Goal: Task Accomplishment & Management: Manage account settings

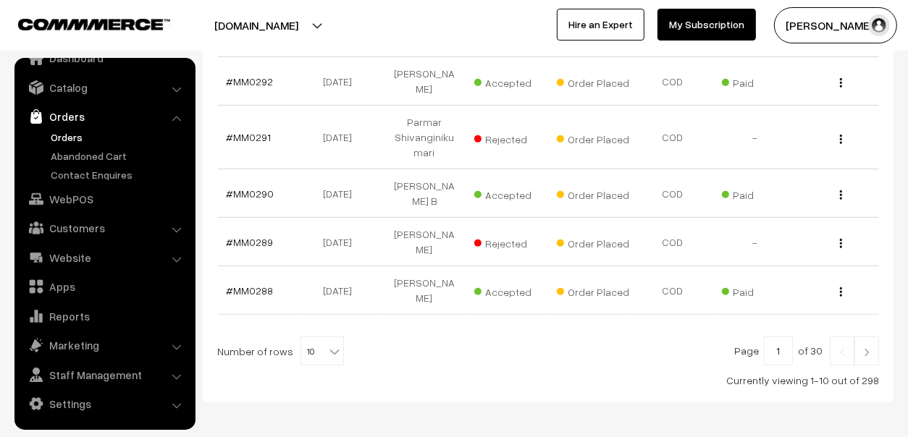
scroll to position [526, 0]
click at [865, 347] on img at bounding box center [866, 351] width 13 height 9
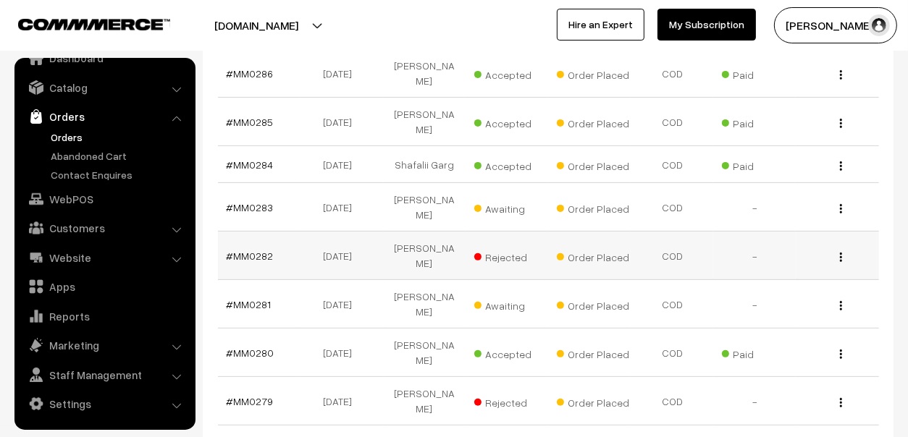
scroll to position [361, 0]
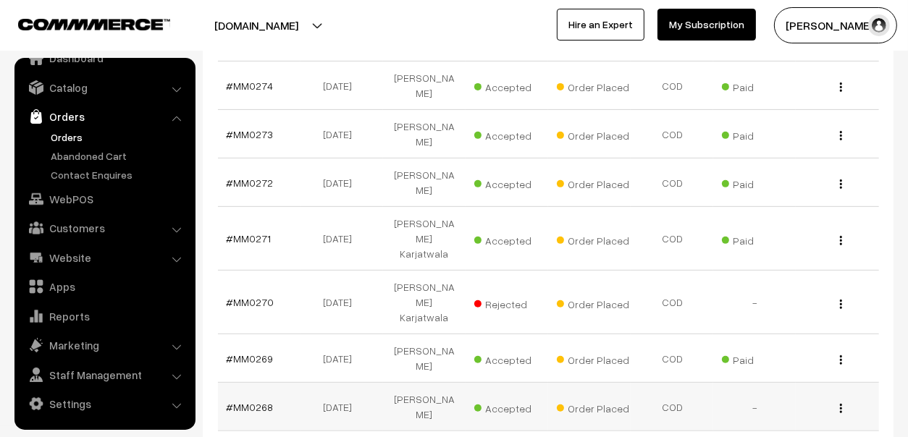
scroll to position [476, 0]
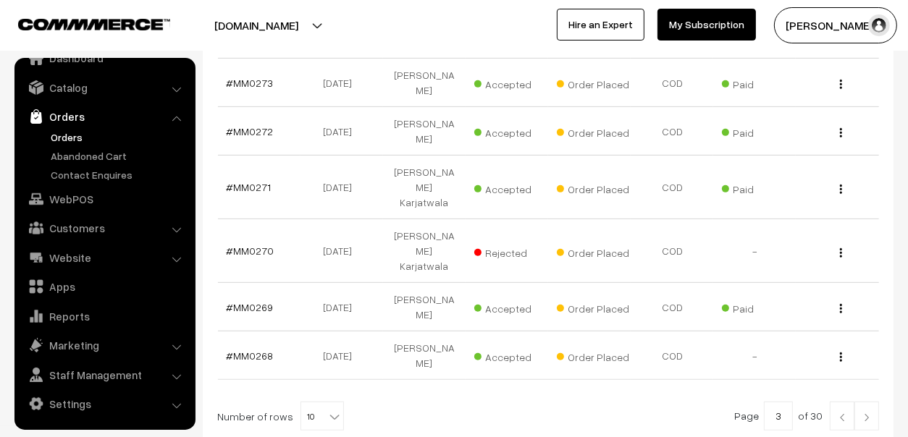
click at [844, 413] on img at bounding box center [841, 417] width 13 height 9
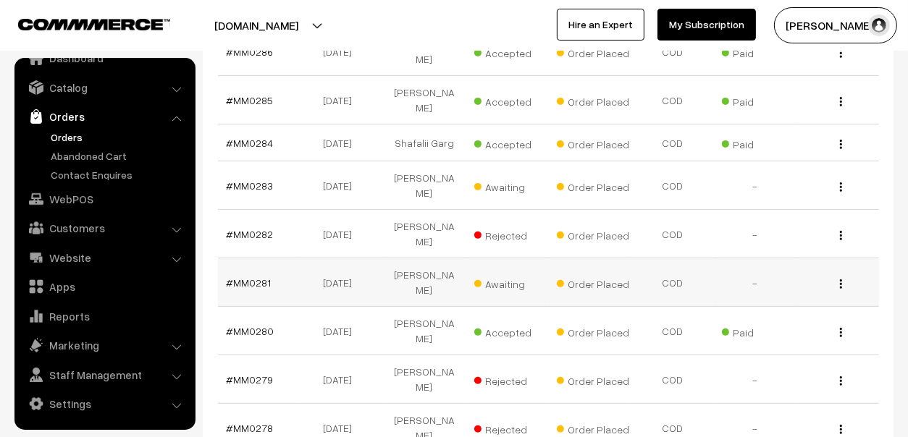
scroll to position [434, 0]
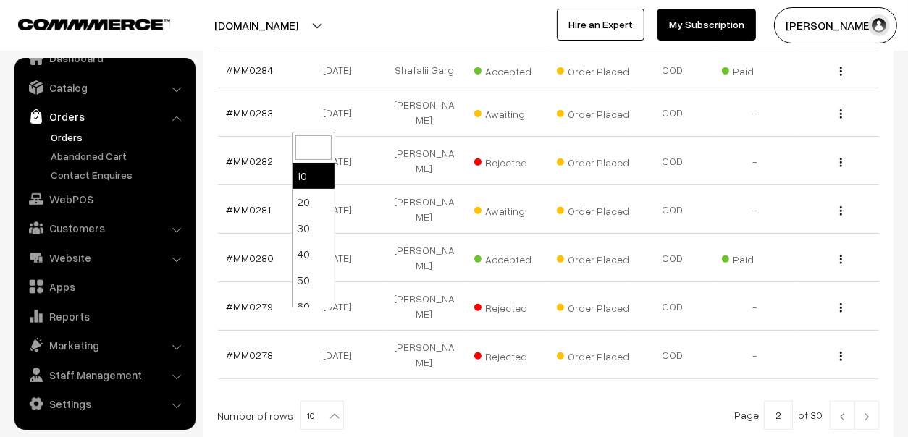
click at [323, 402] on span "10" at bounding box center [322, 416] width 42 height 29
select select "20"
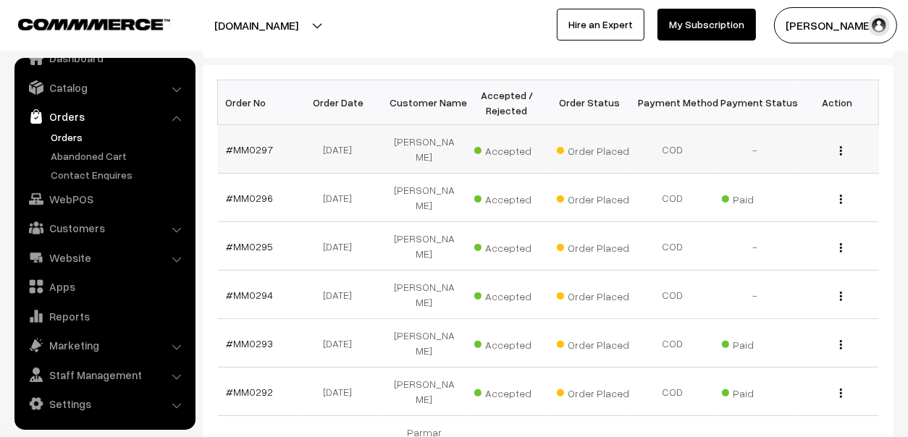
scroll to position [217, 0]
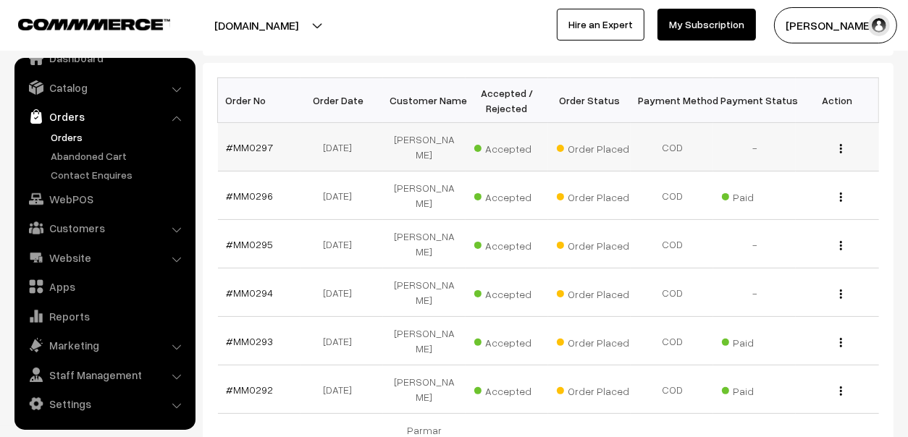
click at [413, 142] on td "[PERSON_NAME]" at bounding box center [424, 147] width 83 height 48
click at [257, 141] on link "#MM0297" at bounding box center [250, 147] width 47 height 12
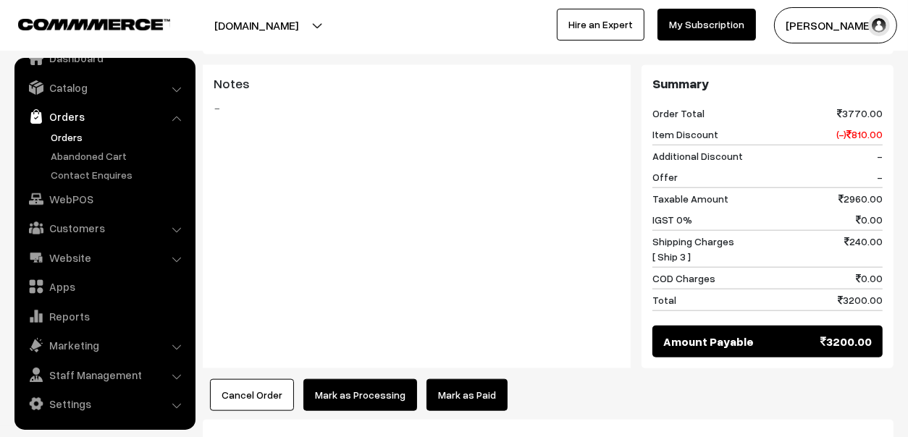
scroll to position [723, 0]
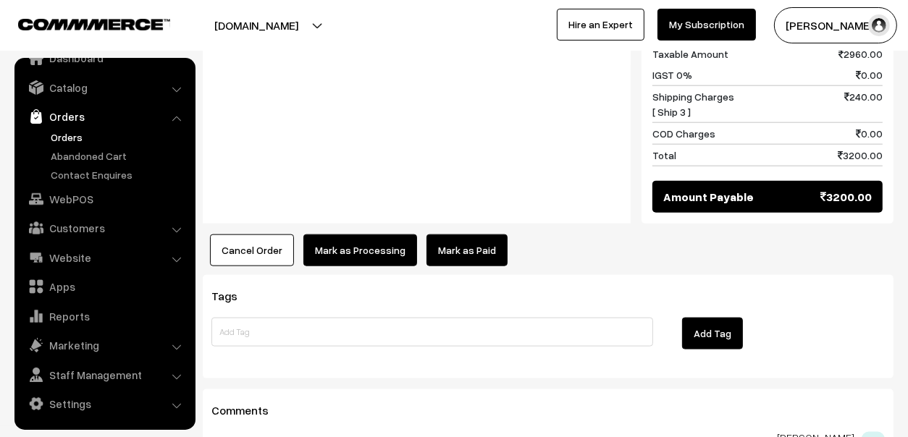
click at [481, 235] on link "Mark as Paid" at bounding box center [466, 251] width 81 height 32
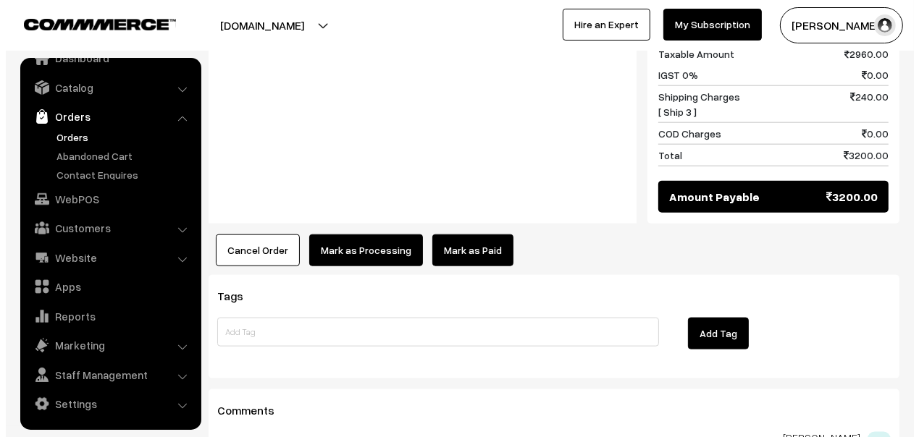
scroll to position [1386, 0]
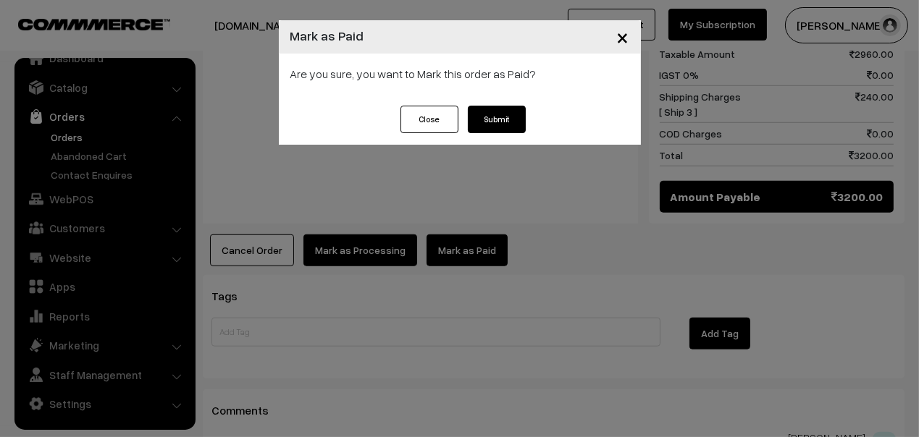
click at [501, 122] on button "Submit" at bounding box center [497, 120] width 58 height 28
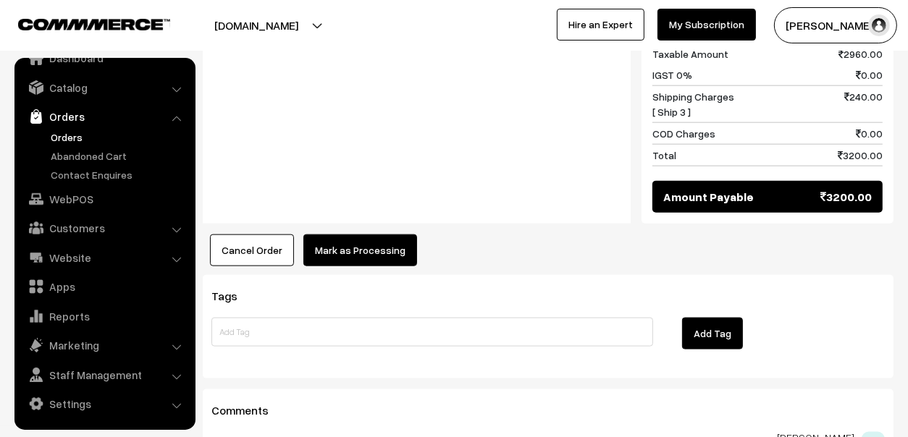
scroll to position [1386, 0]
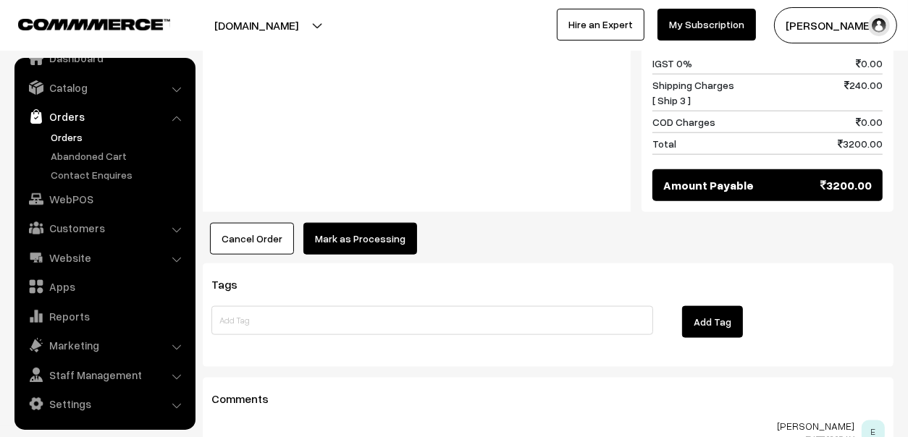
click at [61, 136] on link "Orders" at bounding box center [118, 137] width 143 height 15
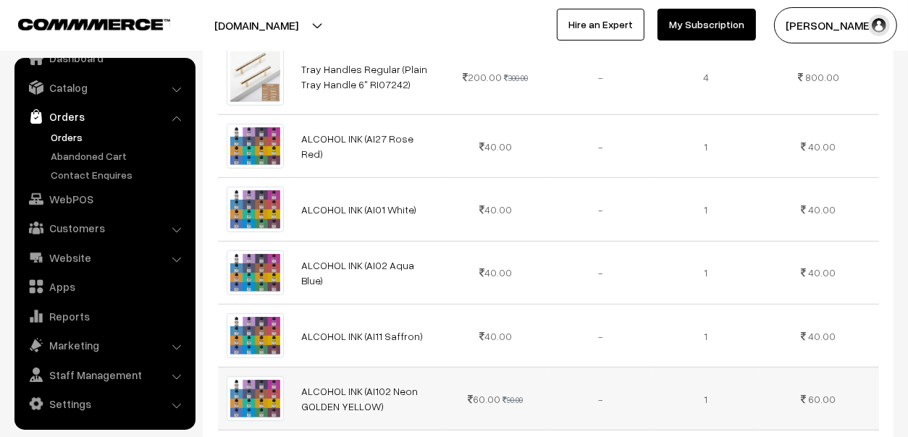
scroll to position [373, 0]
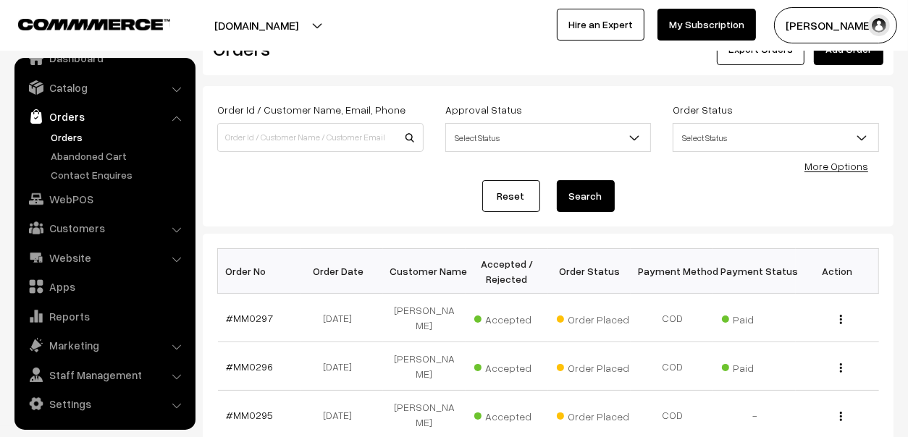
scroll to position [72, 0]
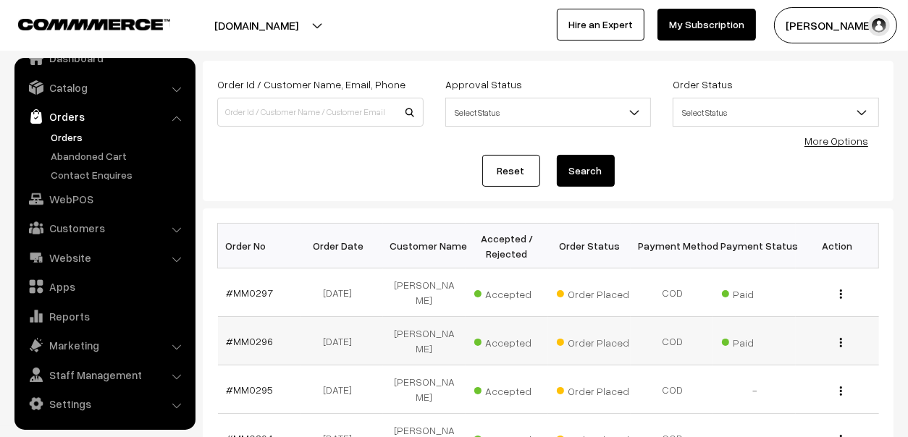
click at [335, 326] on td "[DATE]" at bounding box center [341, 341] width 83 height 48
click at [256, 335] on link "#MM0296" at bounding box center [250, 341] width 47 height 12
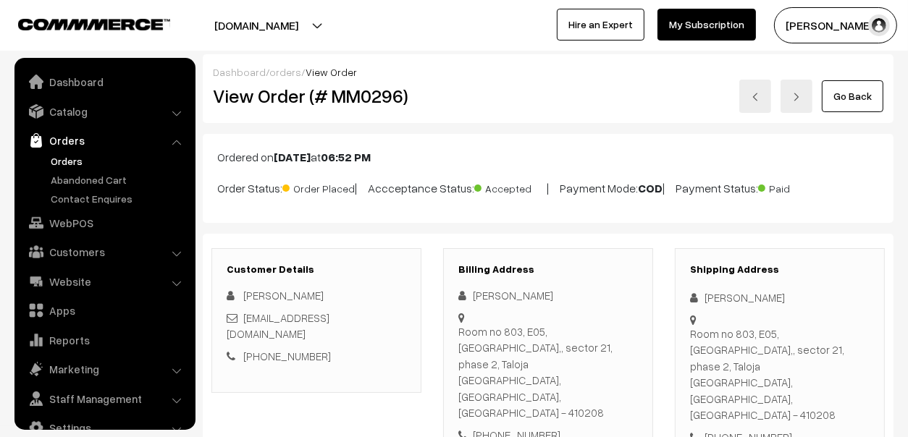
scroll to position [24, 0]
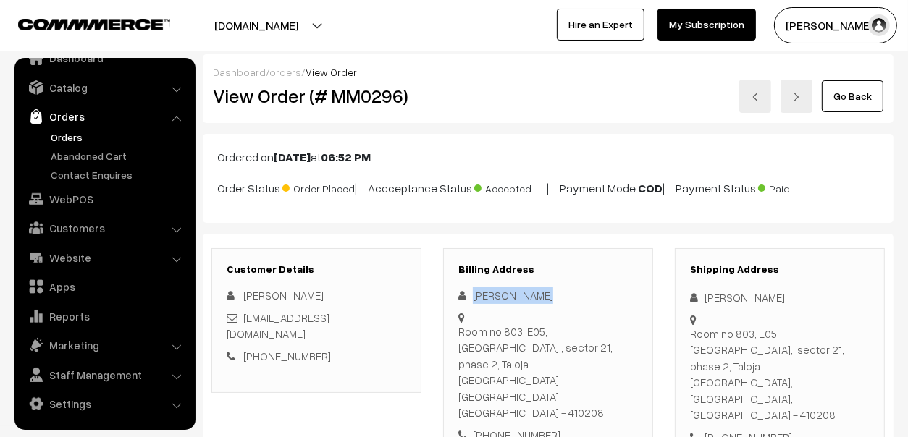
drag, startPoint x: 541, startPoint y: 295, endPoint x: 468, endPoint y: 300, distance: 73.3
click at [468, 300] on div "Vanita Parghi" at bounding box center [548, 295] width 180 height 17
copy div "Vanita Parghi"
drag, startPoint x: 556, startPoint y: 400, endPoint x: 490, endPoint y: 405, distance: 66.0
click at [490, 427] on div "+91 8291387734" at bounding box center [548, 435] width 180 height 17
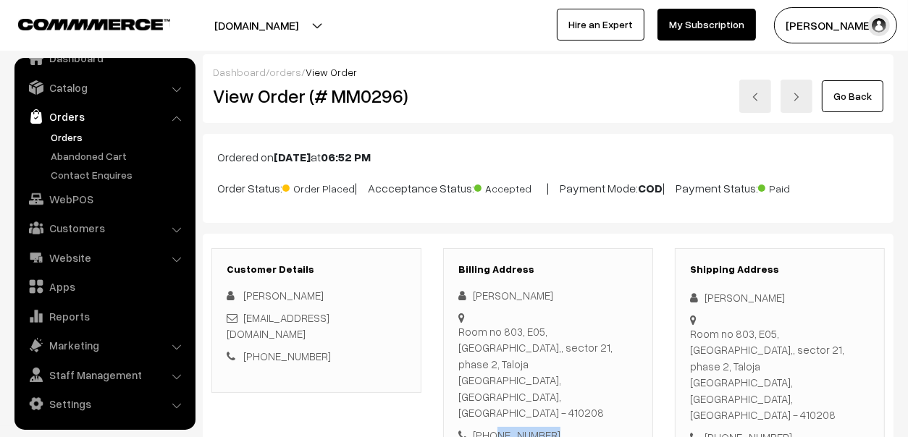
copy div "8291387734"
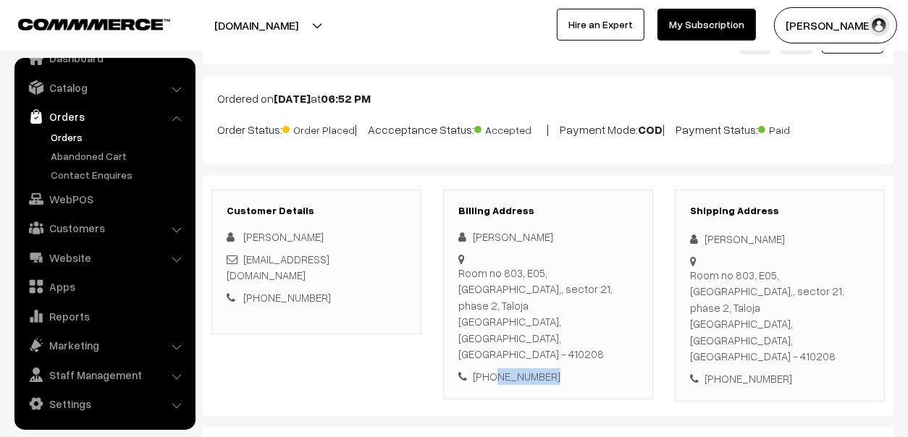
scroll to position [217, 0]
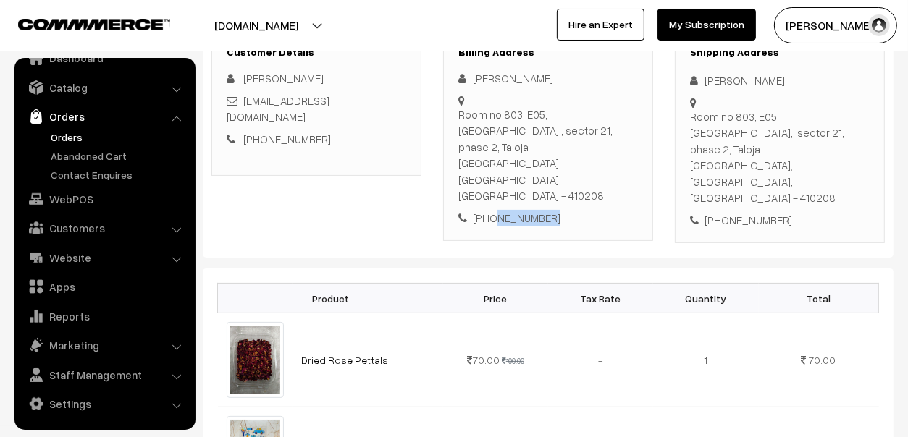
drag, startPoint x: 688, startPoint y: 113, endPoint x: 739, endPoint y: 165, distance: 72.7
click at [739, 165] on div "Shipping Address Vanita Parghi Room no 803, E05, Kedar Gruhsankul,, sector 21, …" at bounding box center [780, 137] width 210 height 213
drag, startPoint x: 812, startPoint y: 197, endPoint x: 692, endPoint y: 118, distance: 143.8
click at [692, 118] on div "Shipping Address Vanita Parghi Room no 803, E05, Kedar Gruhsankul,, sector 21, …" at bounding box center [780, 137] width 210 height 213
copy div "Room no 803, E05, Kedar Gruhsankul,, sector 21, phase 2, Taloja Navi Mumbai, Ma…"
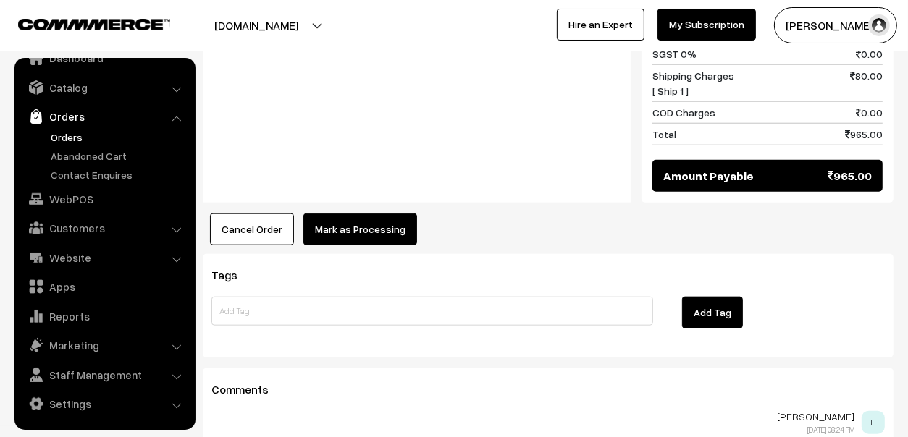
scroll to position [1302, 0]
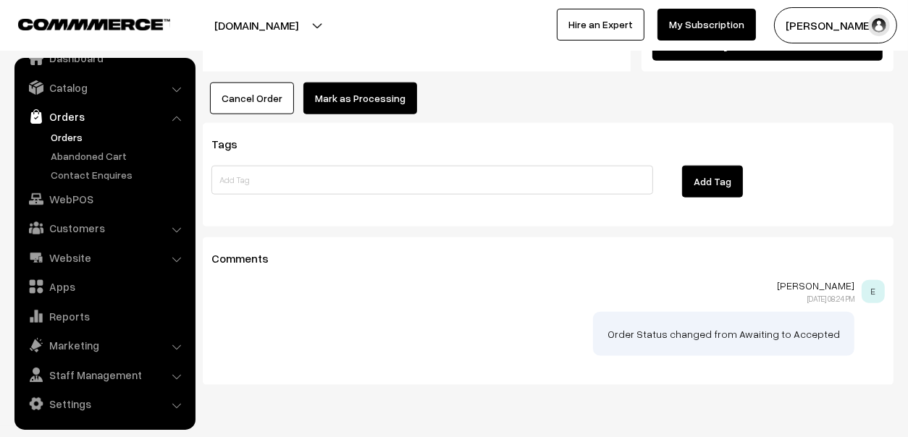
click at [76, 132] on link "Orders" at bounding box center [118, 137] width 143 height 15
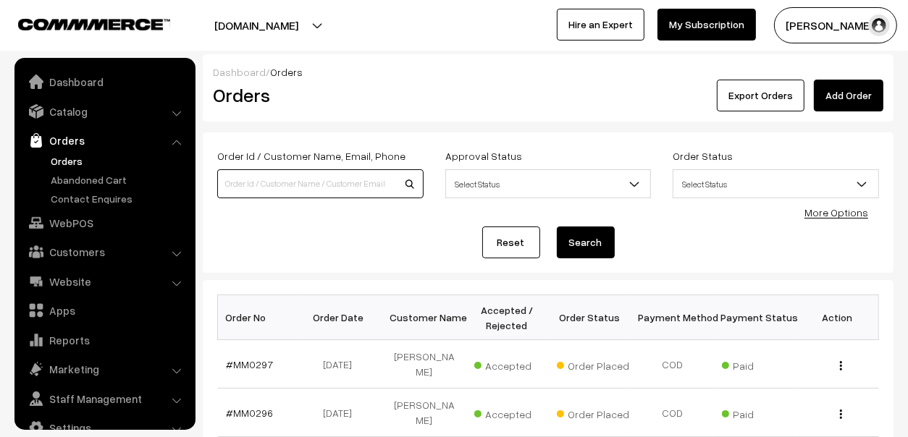
scroll to position [24, 0]
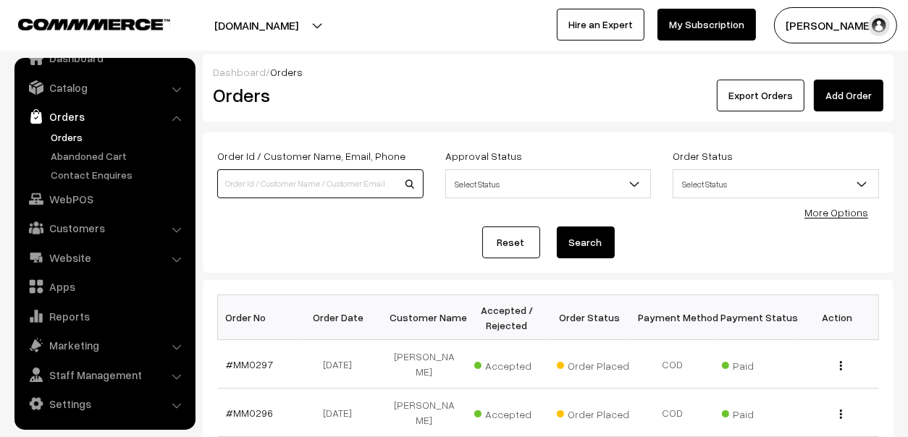
drag, startPoint x: 0, startPoint y: 0, endPoint x: 367, endPoint y: 180, distance: 408.6
click at [367, 180] on input at bounding box center [320, 183] width 206 height 29
type input "sham"
click at [586, 235] on button "Search" at bounding box center [586, 243] width 58 height 32
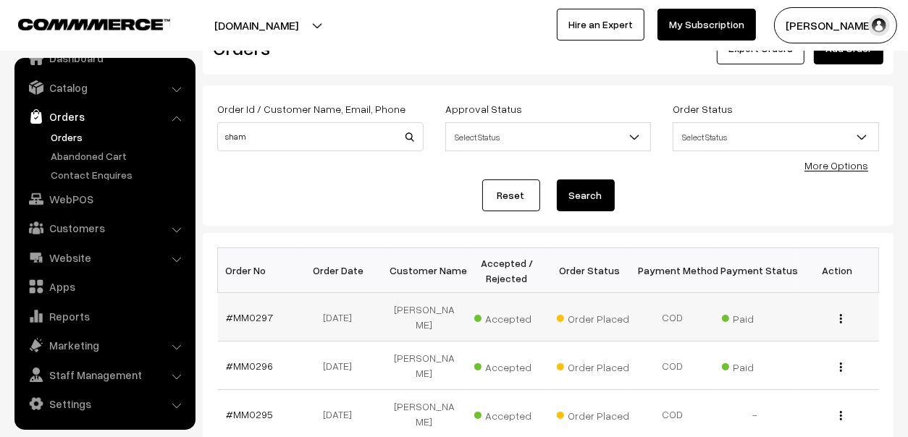
scroll to position [72, 0]
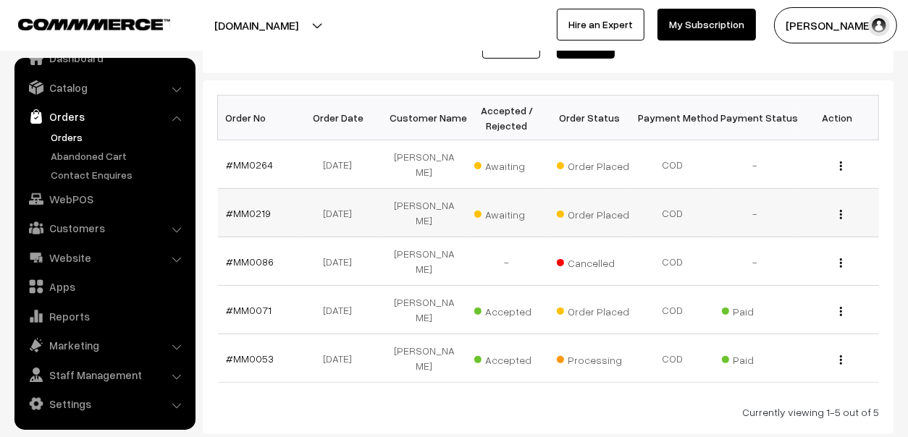
scroll to position [217, 0]
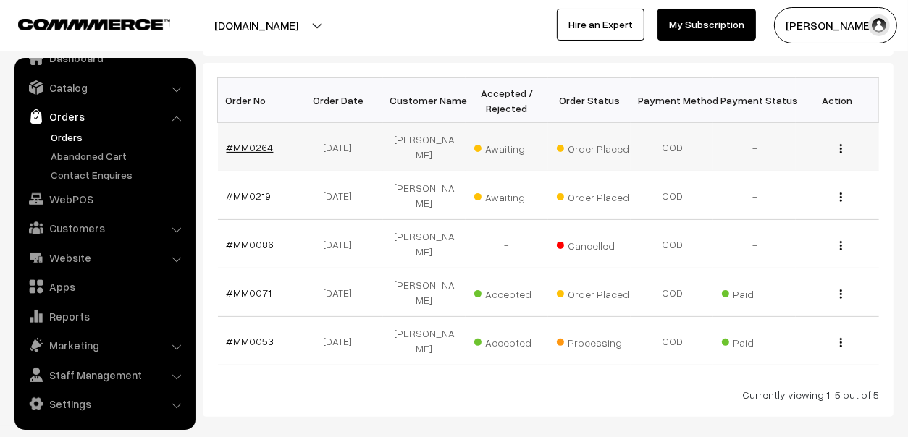
click at [250, 141] on link "#MM0264" at bounding box center [250, 147] width 47 height 12
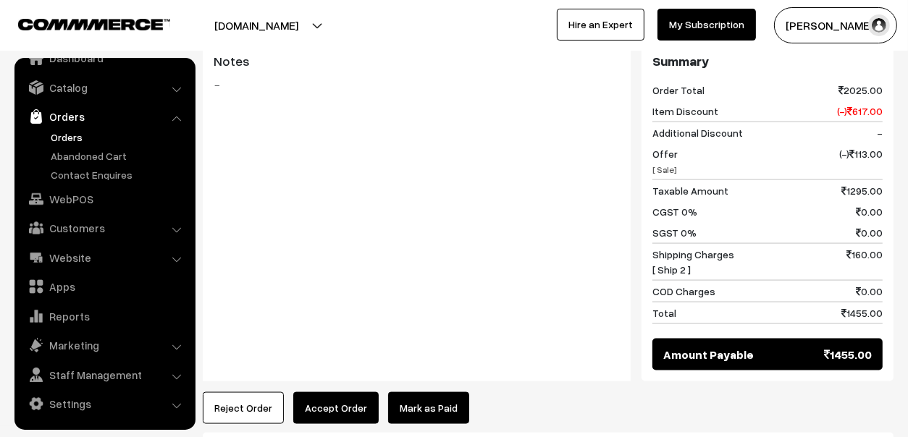
scroll to position [1737, 0]
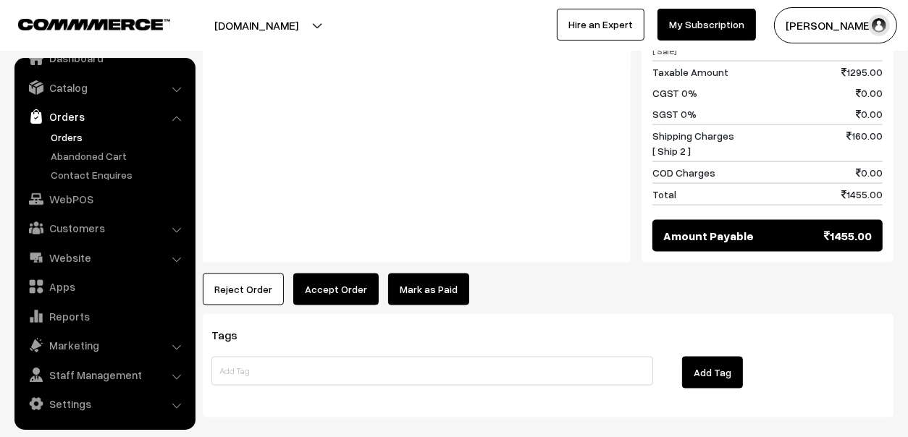
click at [313, 274] on button "Accept Order" at bounding box center [335, 290] width 85 height 32
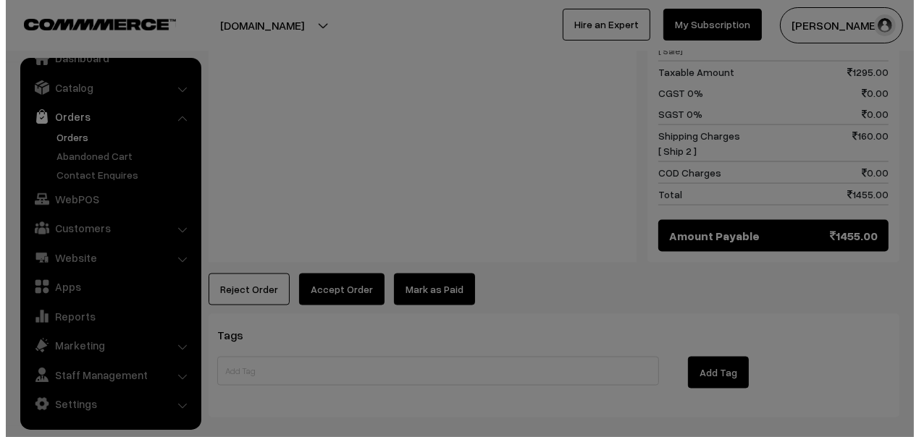
scroll to position [1755, 0]
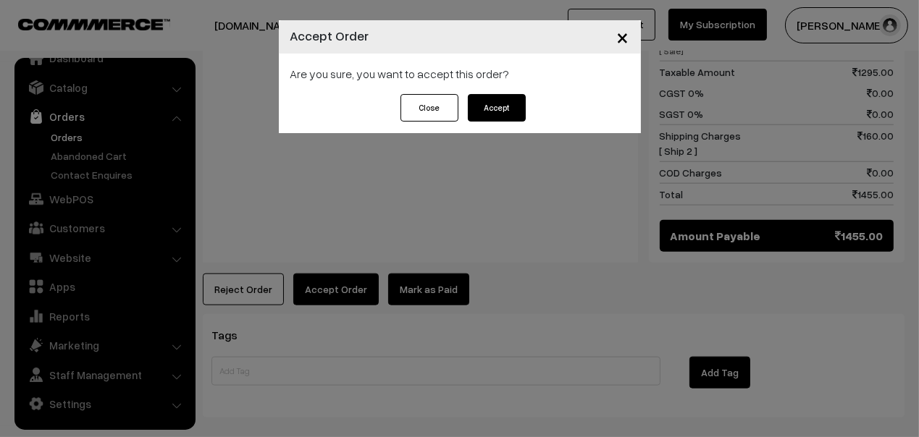
click at [504, 98] on button "Accept" at bounding box center [497, 108] width 58 height 28
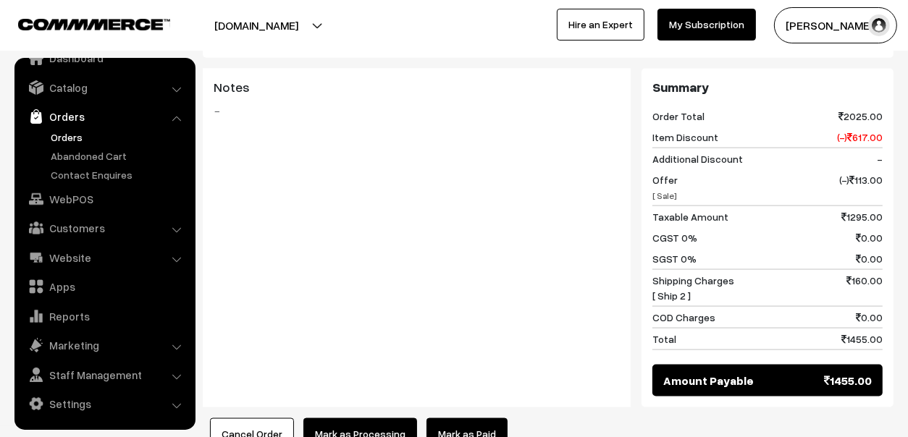
scroll to position [1936, 0]
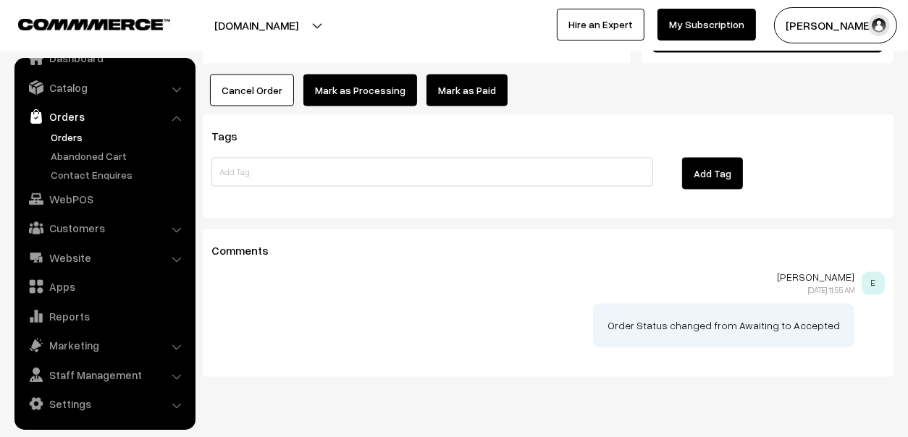
click at [469, 75] on link "Mark as Paid" at bounding box center [466, 91] width 81 height 32
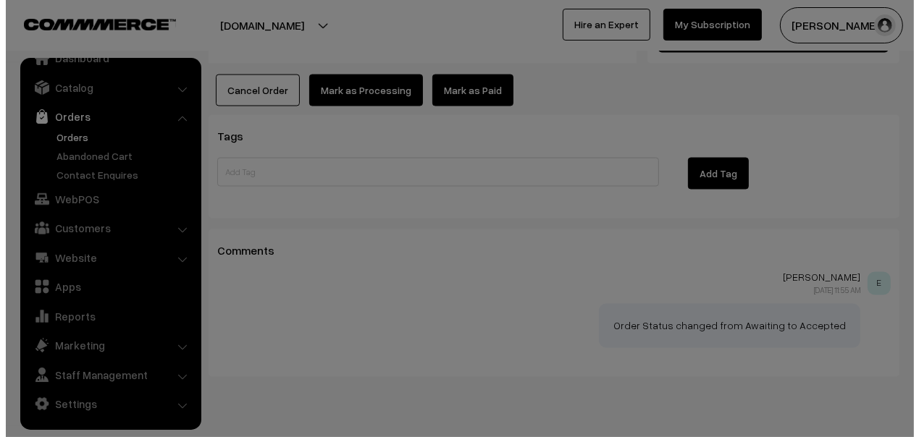
scroll to position [1954, 0]
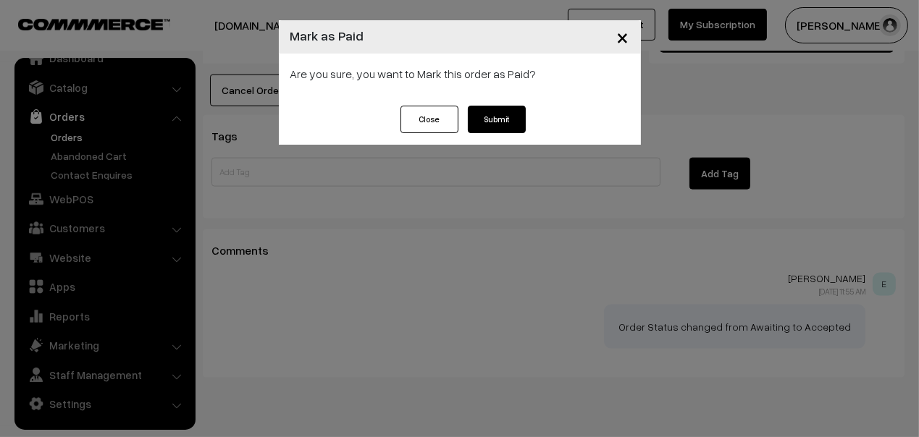
click at [506, 122] on button "Submit" at bounding box center [497, 120] width 58 height 28
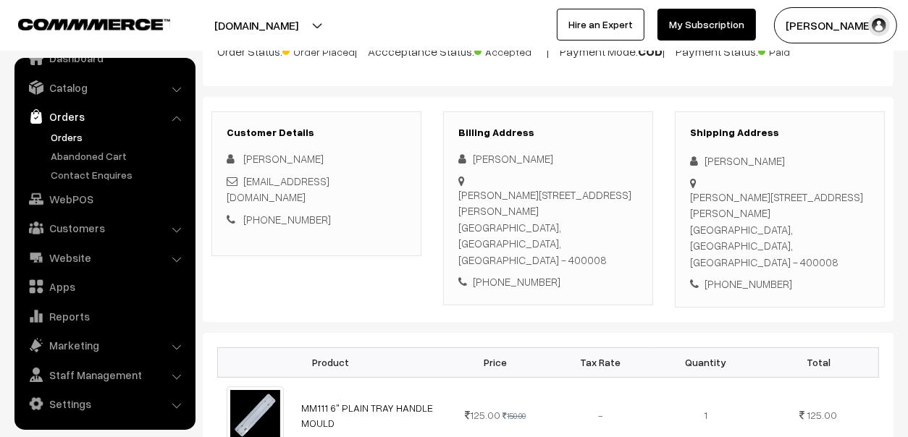
scroll to position [127, 0]
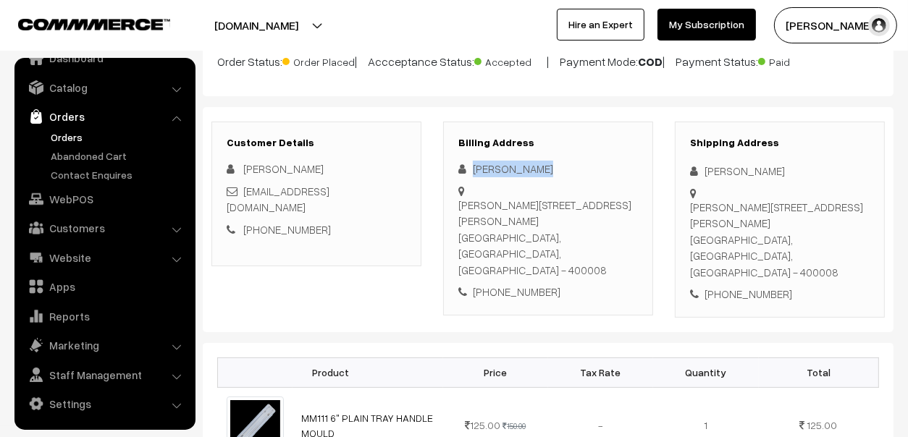
drag, startPoint x: 572, startPoint y: 176, endPoint x: 471, endPoint y: 172, distance: 100.7
click at [471, 172] on div "[PERSON_NAME]" at bounding box center [548, 169] width 180 height 17
copy div "[PERSON_NAME]"
drag, startPoint x: 551, startPoint y: 262, endPoint x: 490, endPoint y: 259, distance: 60.9
click at [490, 284] on div "+91 9137693533" at bounding box center [548, 292] width 180 height 17
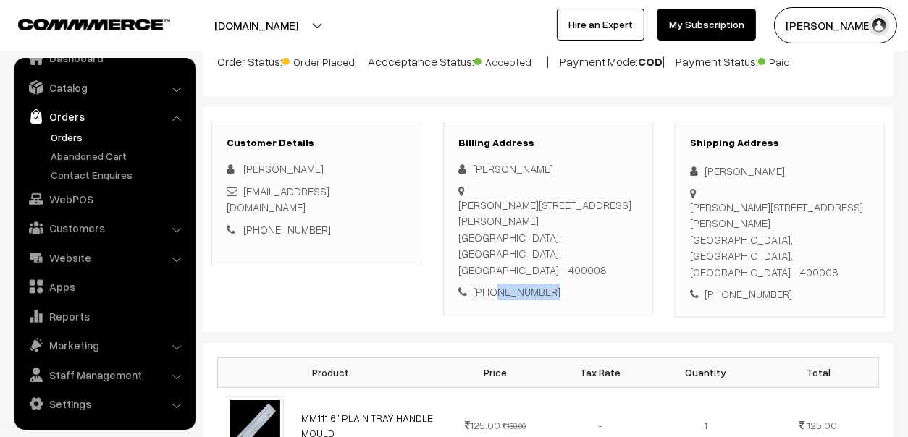
copy div "9137693533"
drag, startPoint x: 686, startPoint y: 200, endPoint x: 725, endPoint y: 218, distance: 43.7
click at [725, 218] on div "Shipping Address Shaikh shamim Maulana Azad road Al Rayyan Tower A Wing 1304 na…" at bounding box center [780, 220] width 210 height 196
drag, startPoint x: 725, startPoint y: 218, endPoint x: 716, endPoint y: 225, distance: 11.9
click at [716, 225] on div "Maulana Azad road Al Rayyan Tower A Wing 1304 nagpada mumbai 400008 Mumbai, Mah…" at bounding box center [780, 240] width 180 height 82
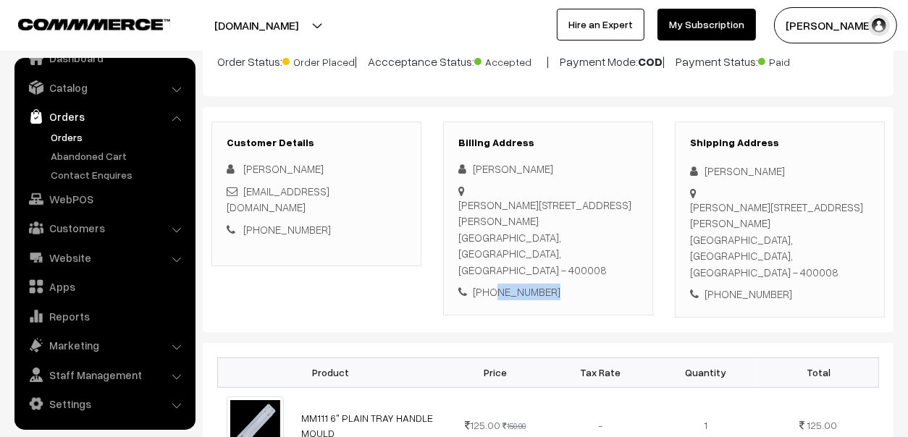
drag, startPoint x: 691, startPoint y: 205, endPoint x: 798, endPoint y: 270, distance: 125.4
click at [798, 270] on div "Shipping Address Shaikh shamim Maulana Azad road Al Rayyan Tower A Wing 1304 na…" at bounding box center [780, 220] width 210 height 196
copy div "Maulana Azad road Al Rayyan Tower A Wing 1304 nagpada mumbai 400008 Mumbai, Mah…"
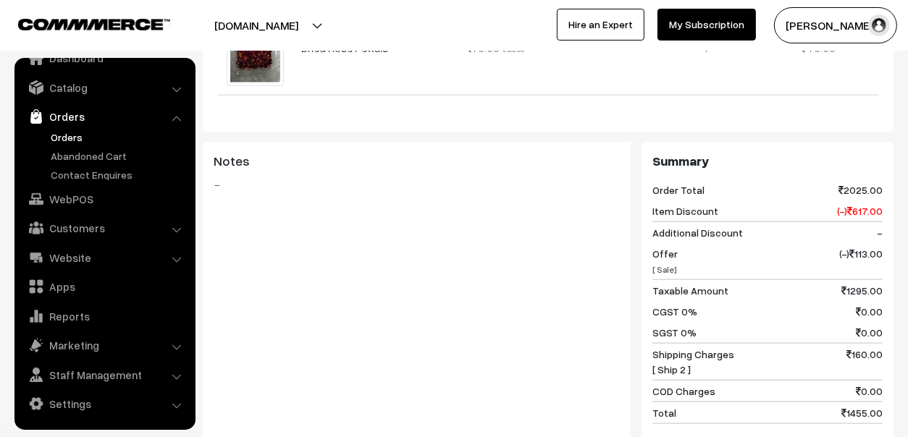
scroll to position [1647, 0]
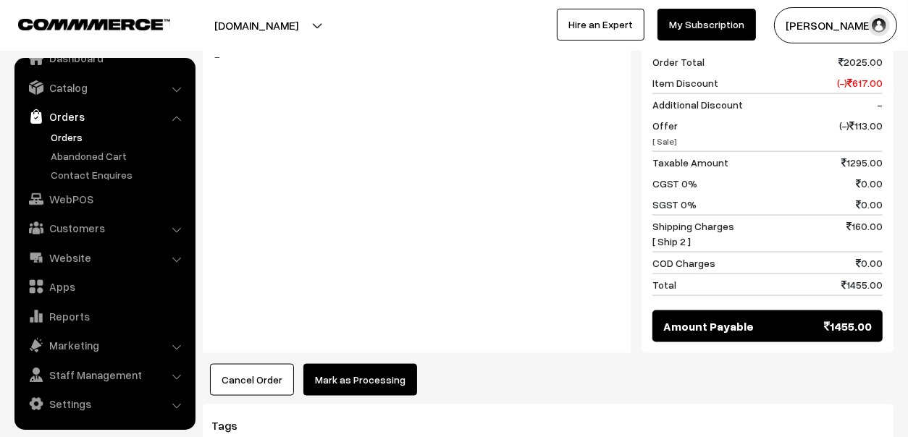
click at [75, 135] on link "Orders" at bounding box center [118, 137] width 143 height 15
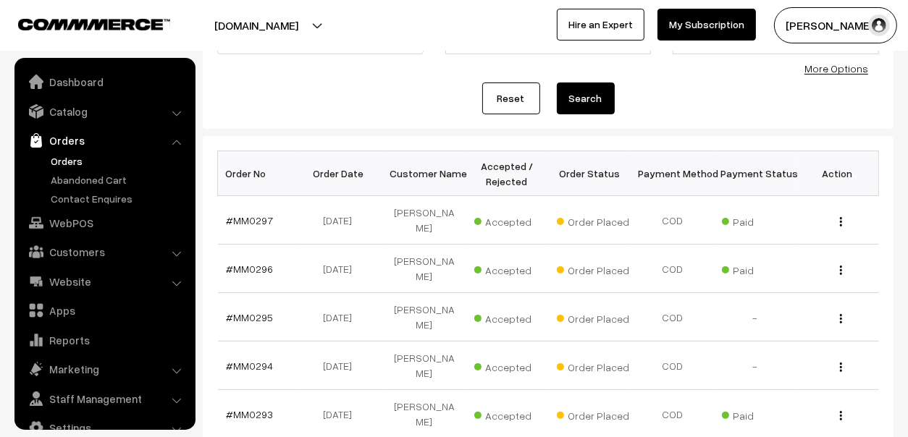
scroll to position [24, 0]
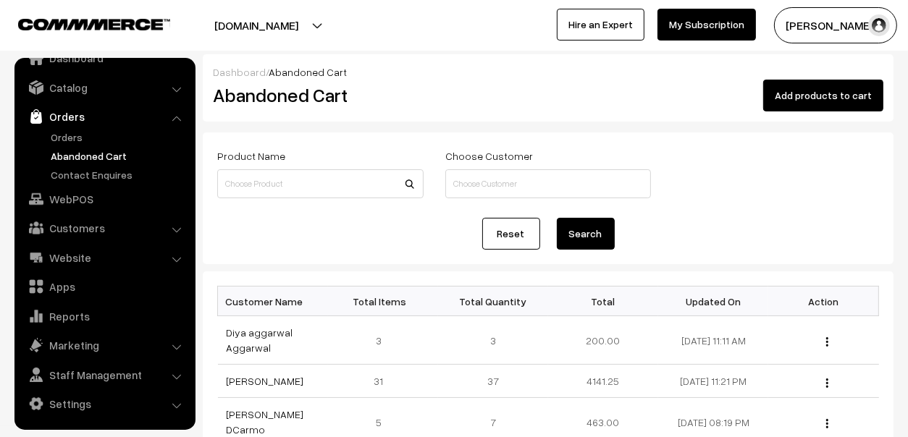
scroll to position [72, 0]
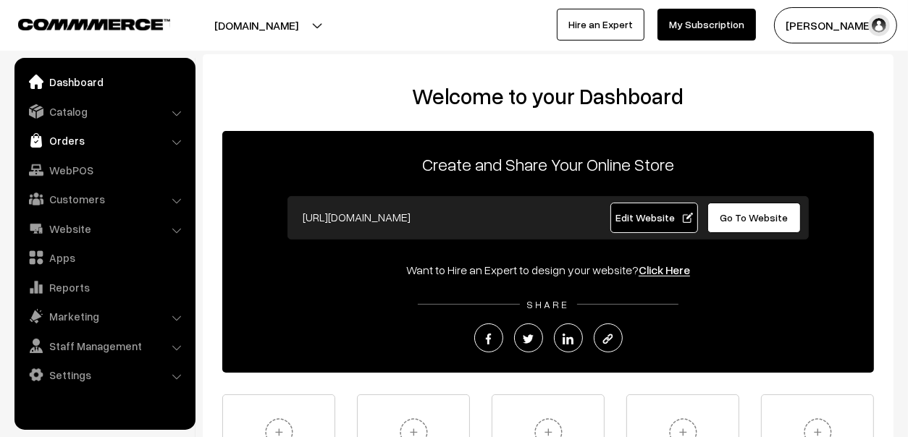
click at [58, 135] on link "Orders" at bounding box center [104, 140] width 172 height 26
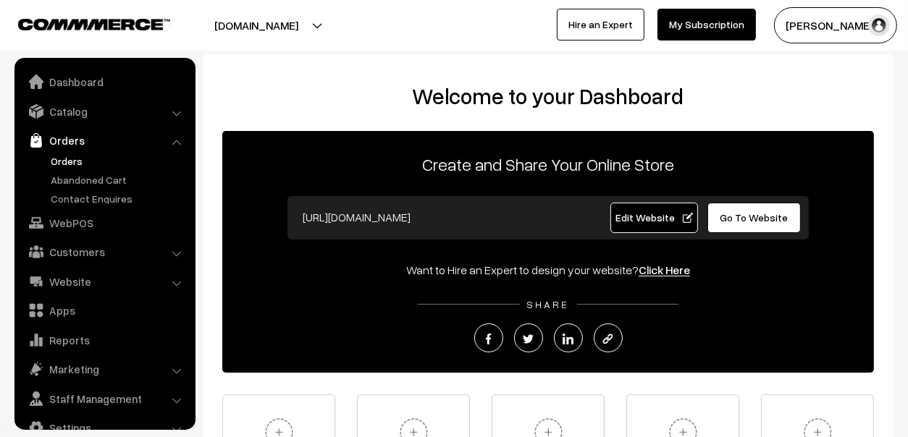
click at [68, 166] on link "Orders" at bounding box center [118, 160] width 143 height 15
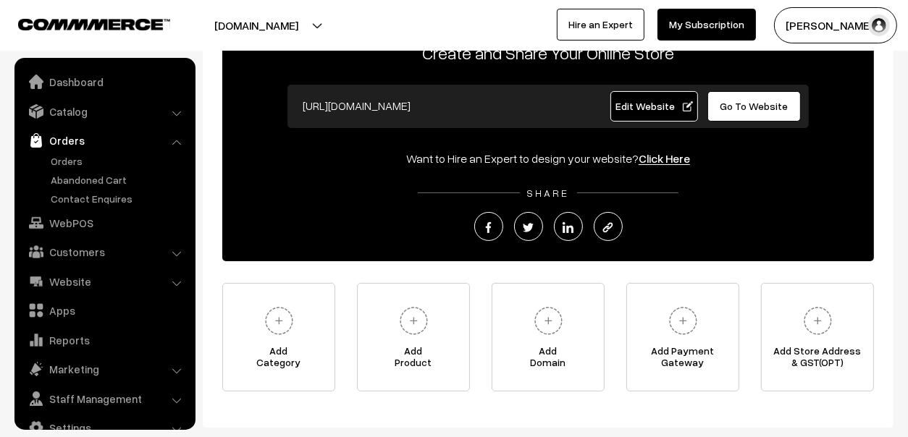
scroll to position [196, 0]
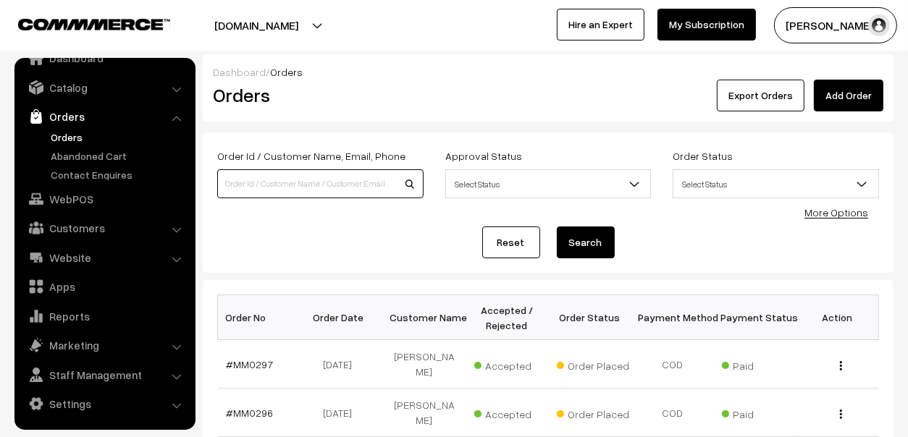
click at [244, 193] on input at bounding box center [320, 183] width 206 height 29
type input "sham"
click at [581, 240] on button "Search" at bounding box center [586, 243] width 58 height 32
type button "Search"
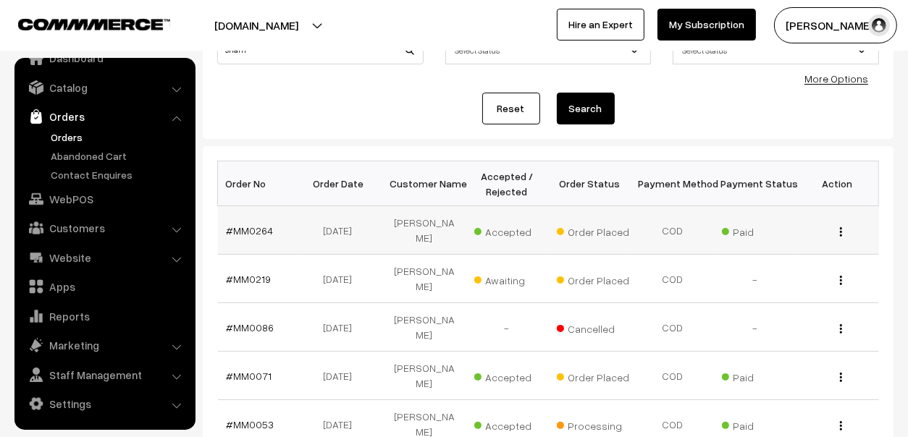
scroll to position [134, 0]
click at [72, 135] on link "Orders" at bounding box center [118, 137] width 143 height 15
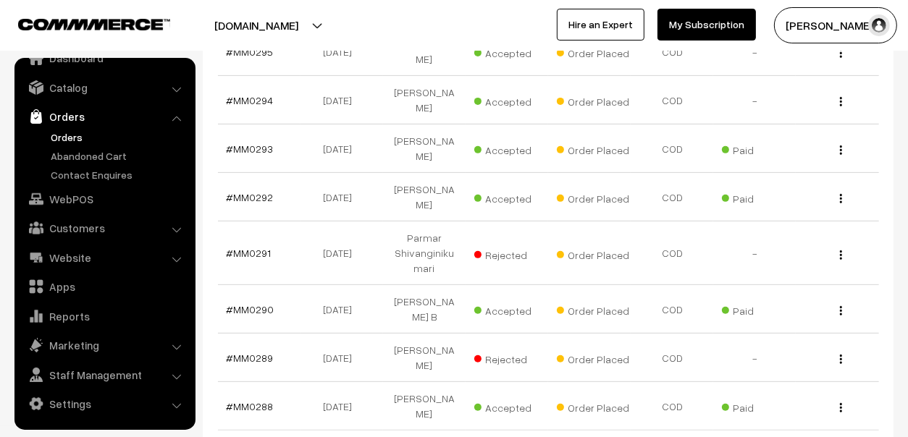
scroll to position [526, 0]
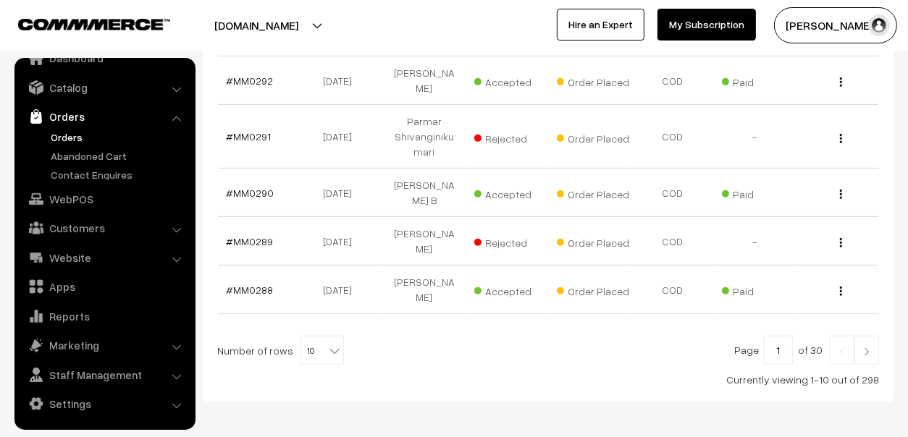
click at [865, 347] on img at bounding box center [866, 351] width 13 height 9
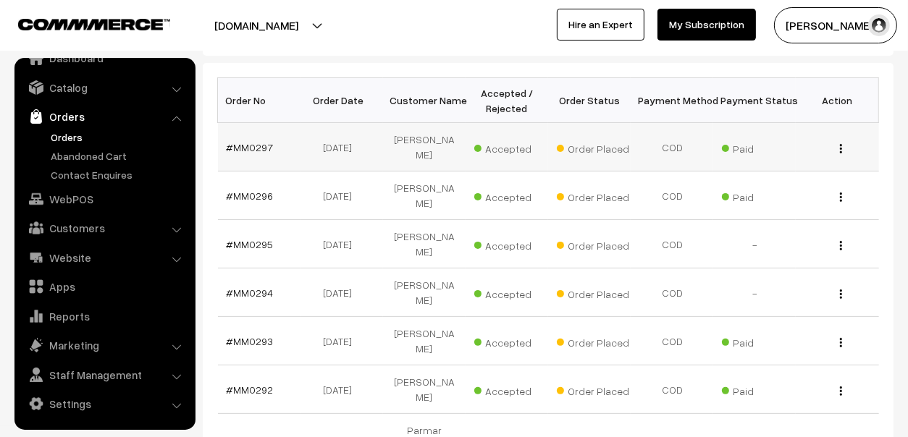
scroll to position [237, 0]
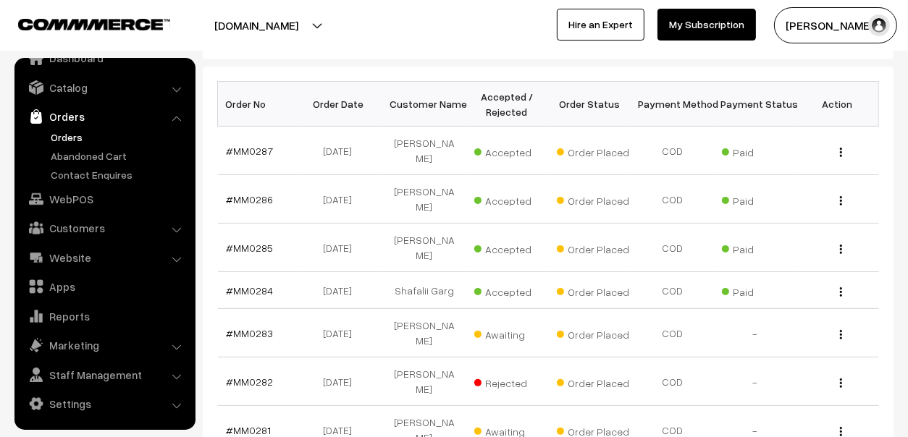
scroll to position [217, 0]
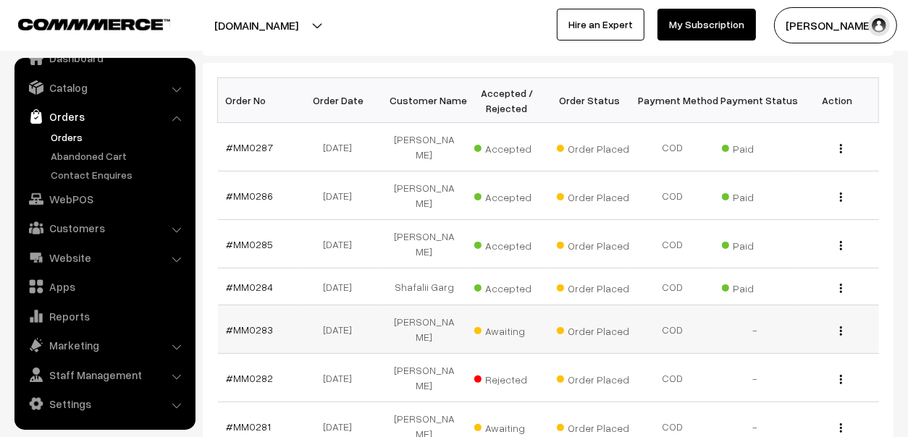
click at [495, 320] on span "Awaiting" at bounding box center [510, 329] width 72 height 19
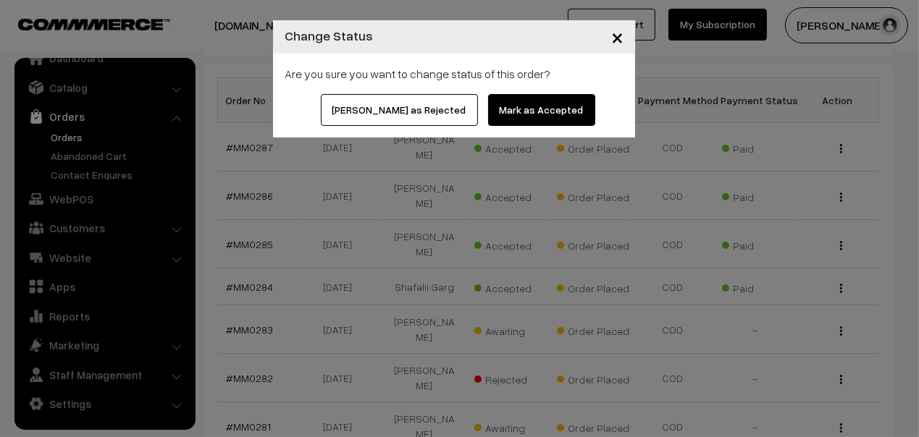
click at [421, 106] on button "[PERSON_NAME] as Rejected" at bounding box center [399, 110] width 157 height 32
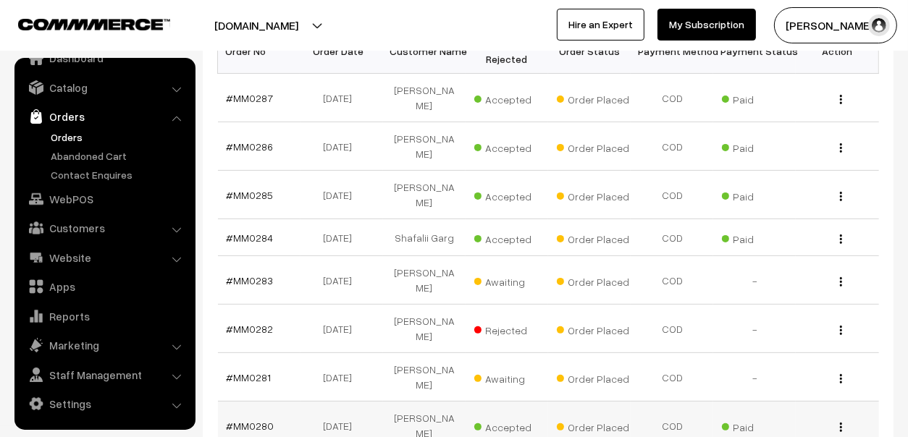
scroll to position [289, 0]
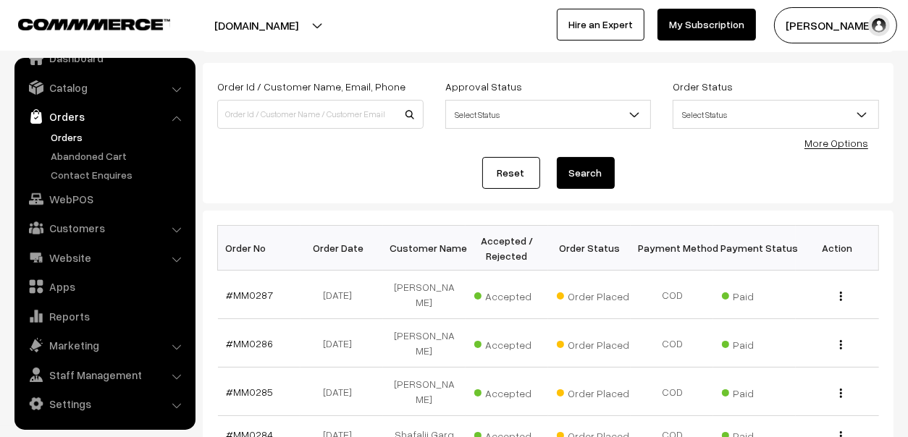
scroll to position [361, 0]
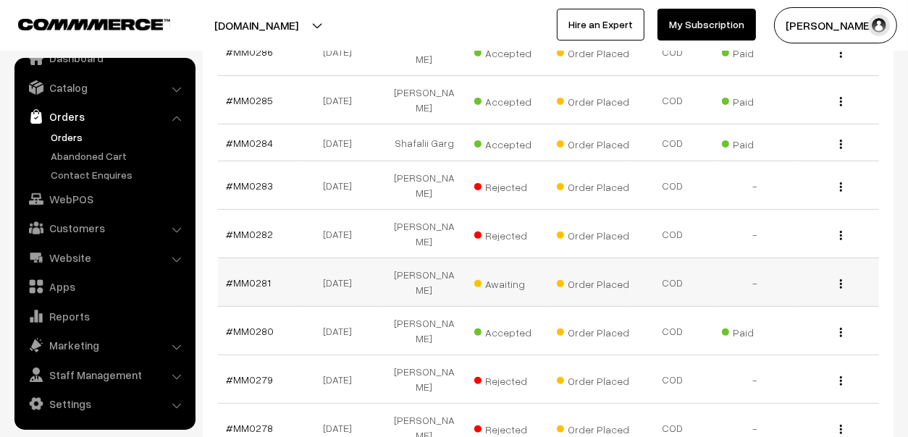
click at [502, 273] on span "Awaiting" at bounding box center [510, 282] width 72 height 19
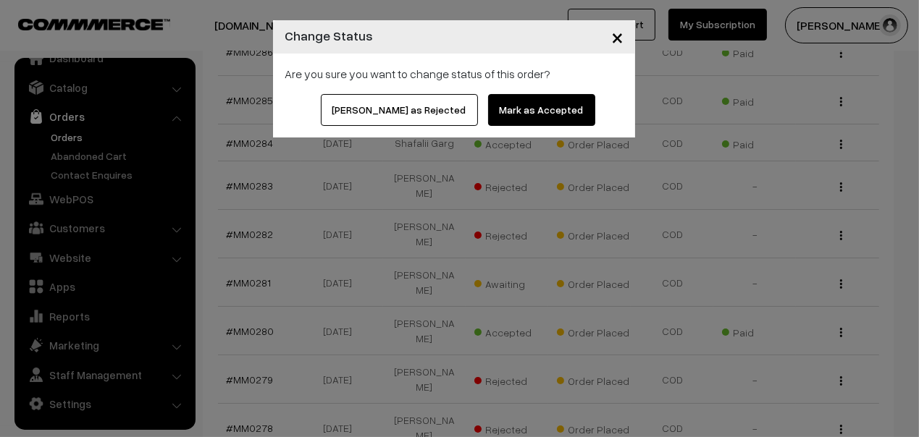
click at [404, 101] on button "[PERSON_NAME] as Rejected" at bounding box center [399, 110] width 157 height 32
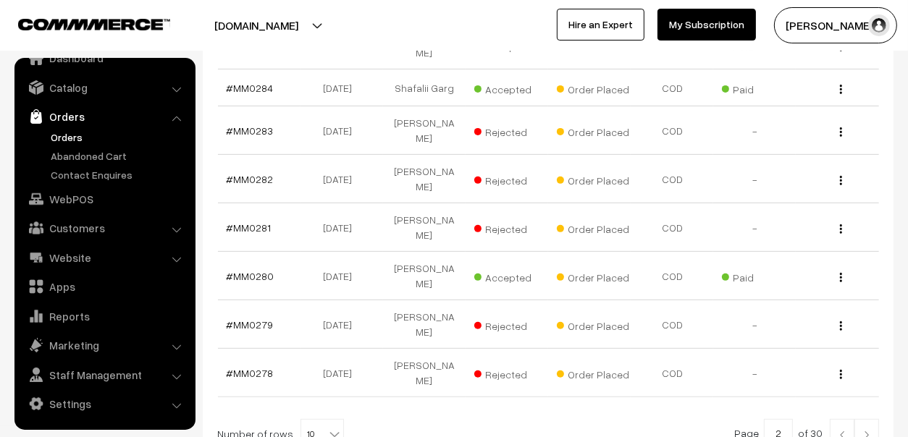
scroll to position [465, 0]
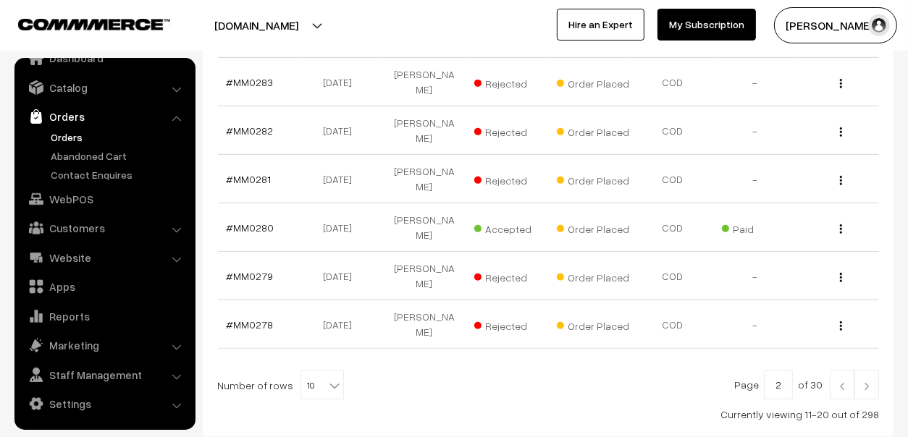
click at [868, 382] on img at bounding box center [866, 386] width 13 height 9
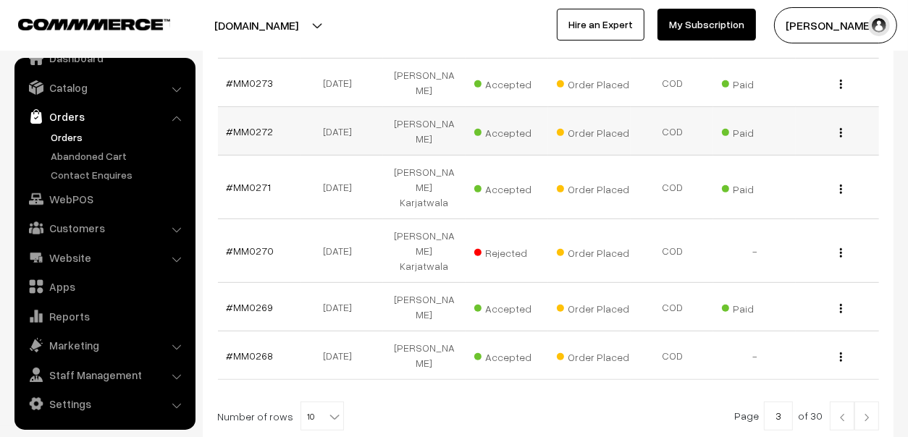
scroll to position [476, 0]
click at [876, 402] on link at bounding box center [866, 416] width 25 height 29
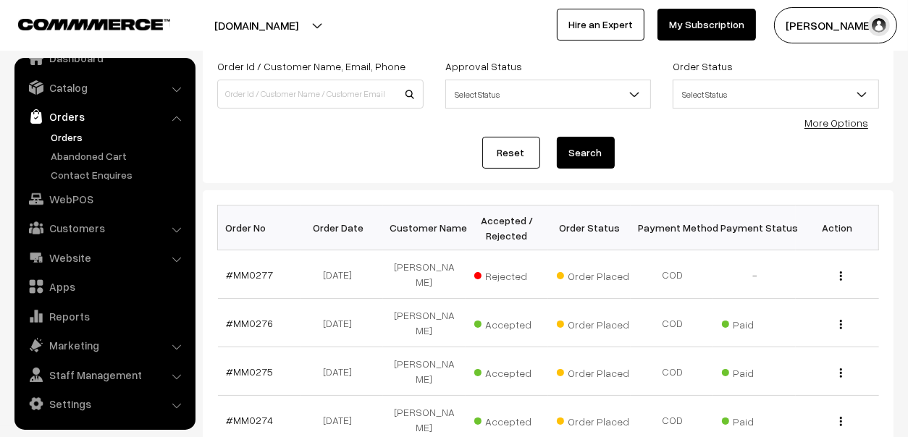
scroll to position [114, 0]
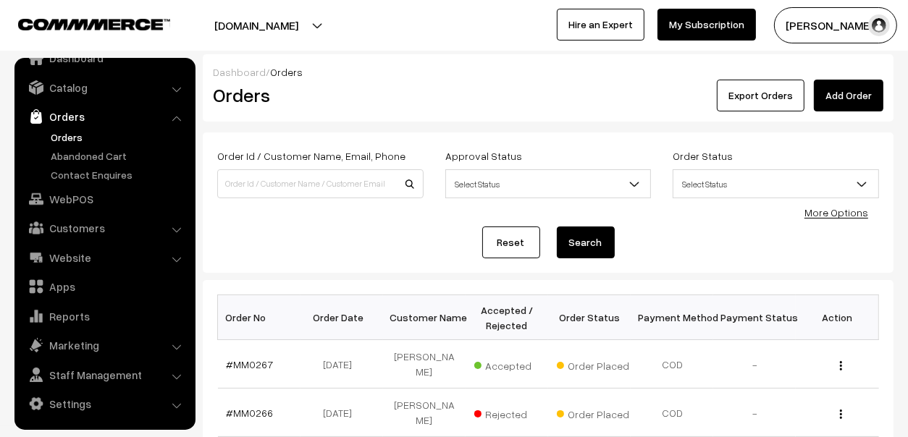
click at [66, 130] on link "Orders" at bounding box center [118, 137] width 143 height 15
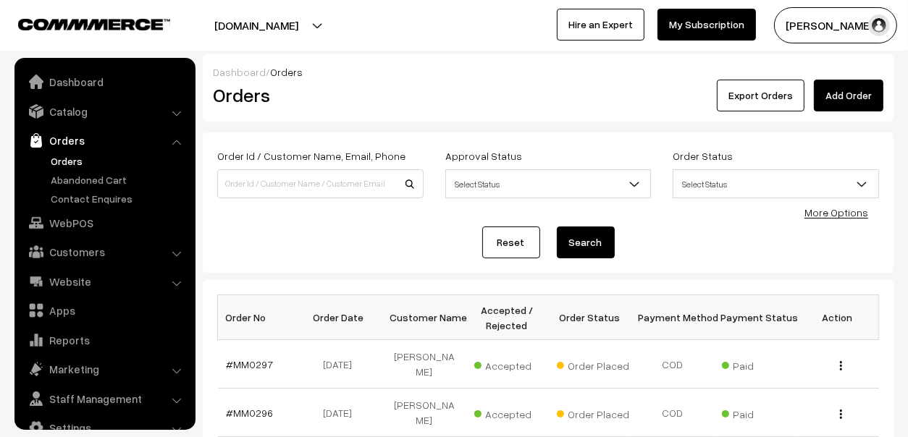
scroll to position [24, 0]
